Goal: Task Accomplishment & Management: Manage account settings

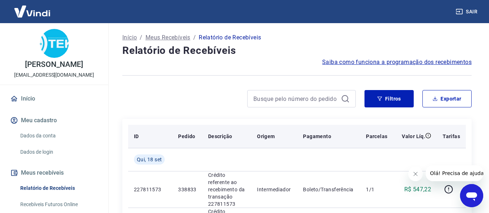
scroll to position [36, 0]
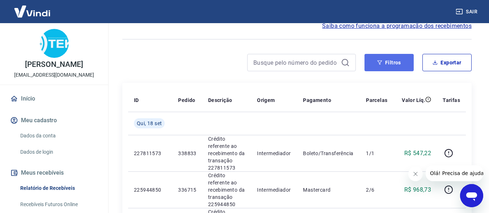
click at [384, 60] on button "Filtros" at bounding box center [388, 62] width 49 height 17
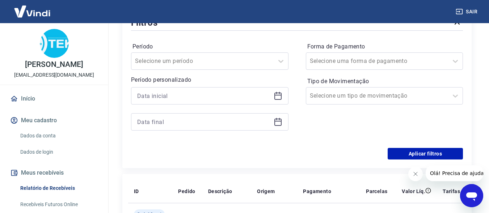
scroll to position [109, 0]
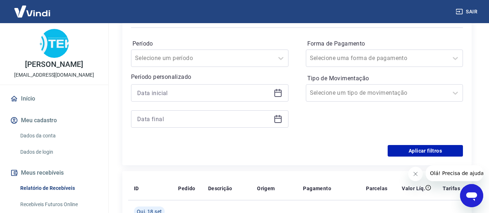
click at [278, 92] on icon at bounding box center [277, 92] width 7 height 1
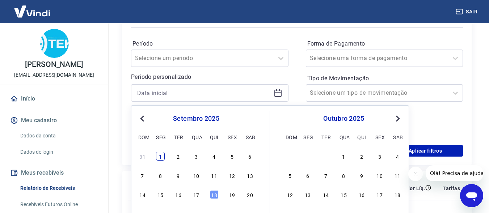
click at [160, 158] on div "1" at bounding box center [160, 156] width 9 height 9
type input "[DATE]"
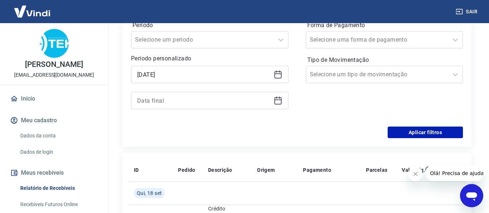
scroll to position [145, 0]
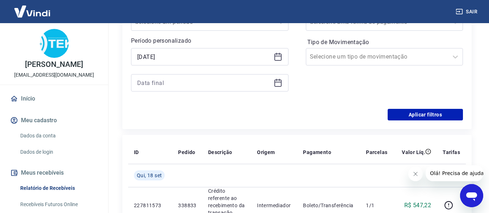
click at [278, 86] on icon at bounding box center [277, 83] width 7 height 7
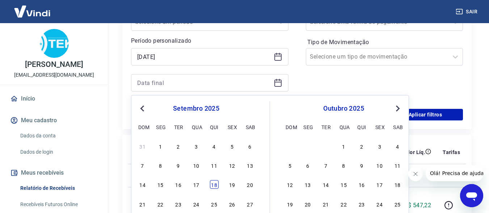
click at [214, 181] on div "18" at bounding box center [214, 184] width 9 height 9
type input "[DATE]"
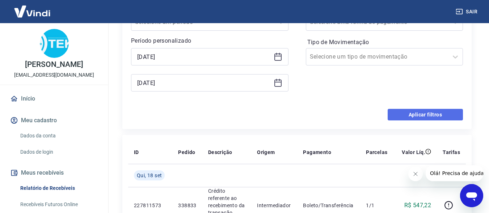
drag, startPoint x: 424, startPoint y: 114, endPoint x: 17, endPoint y: 7, distance: 420.9
click at [424, 114] on button "Aplicar filtros" at bounding box center [425, 115] width 75 height 12
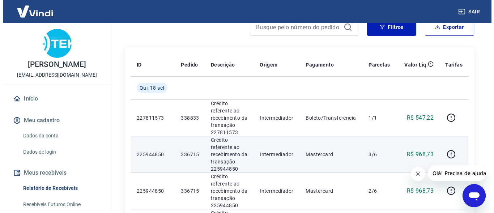
scroll to position [72, 0]
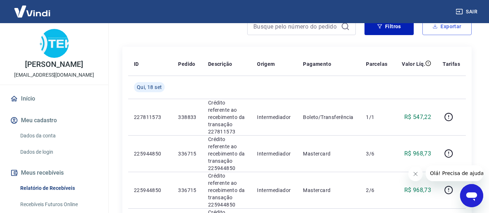
click at [440, 29] on button "Exportar" at bounding box center [446, 26] width 49 height 17
type input "[DATE]"
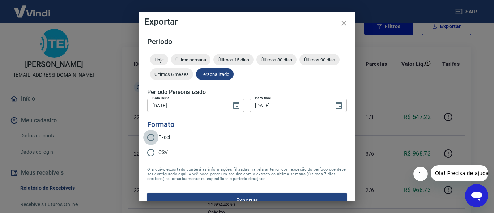
click at [152, 137] on input "Excel" at bounding box center [150, 137] width 15 height 15
radio input "true"
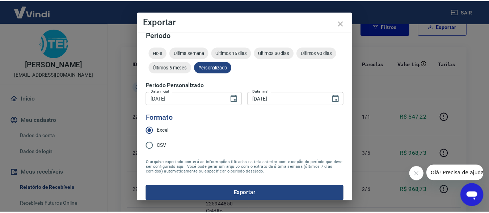
scroll to position [13, 0]
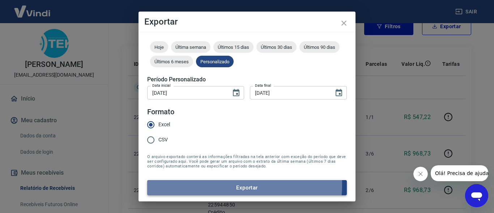
click at [228, 185] on button "Exportar" at bounding box center [247, 187] width 200 height 15
